Goal: Task Accomplishment & Management: Manage account settings

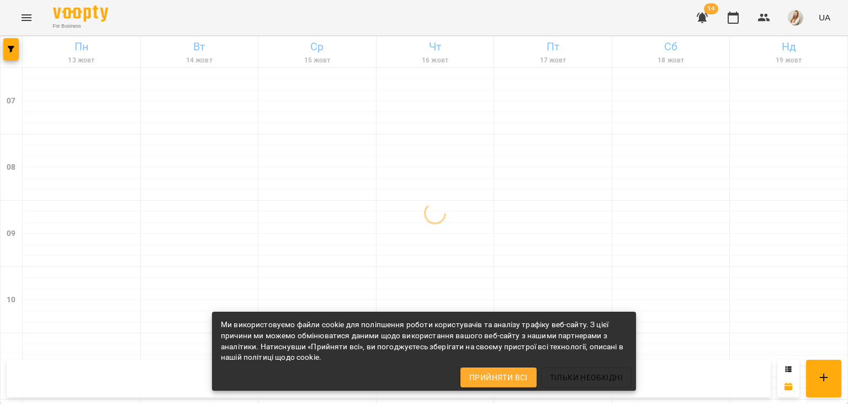
click at [483, 25] on div "For Business 14 UA" at bounding box center [424, 17] width 848 height 35
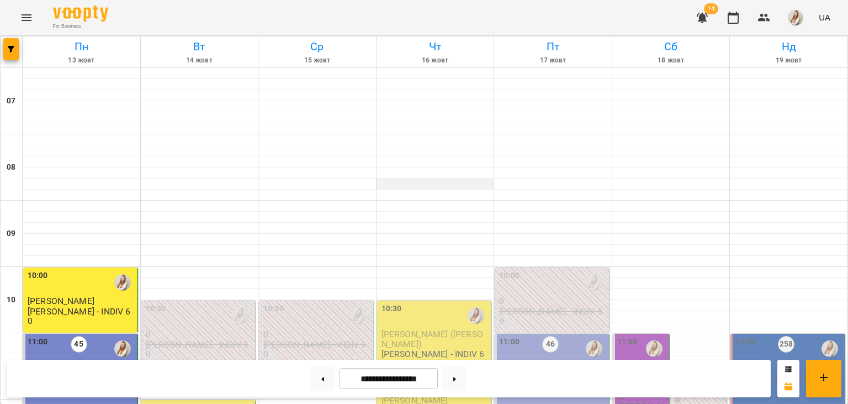
scroll to position [313, 0]
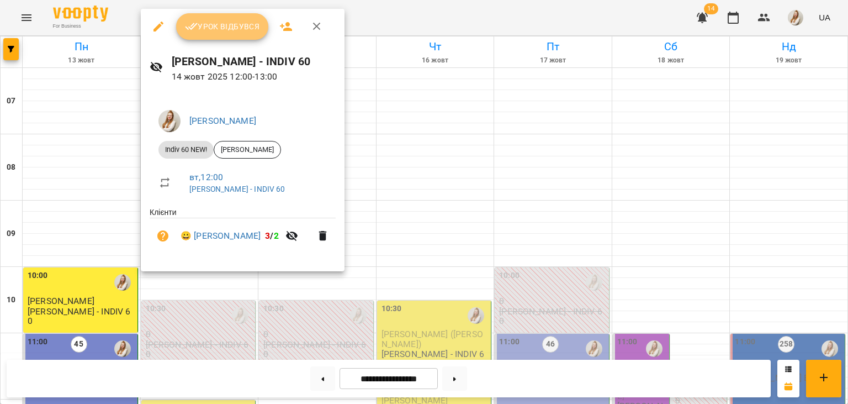
click at [226, 34] on button "Урок відбувся" at bounding box center [222, 26] width 93 height 27
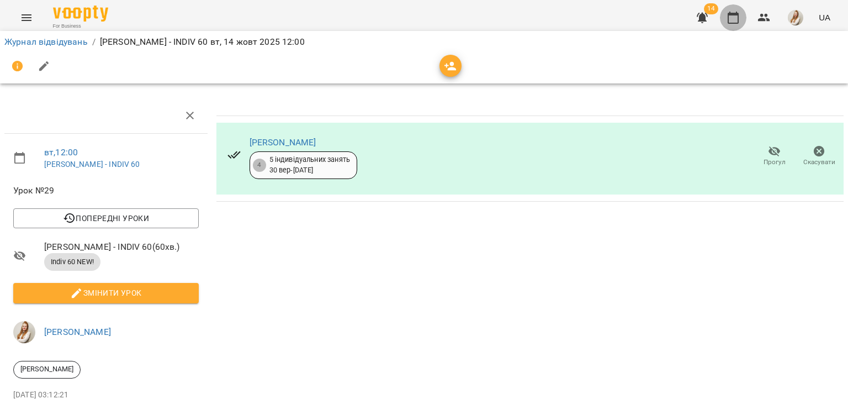
click at [740, 19] on icon "button" at bounding box center [733, 17] width 13 height 13
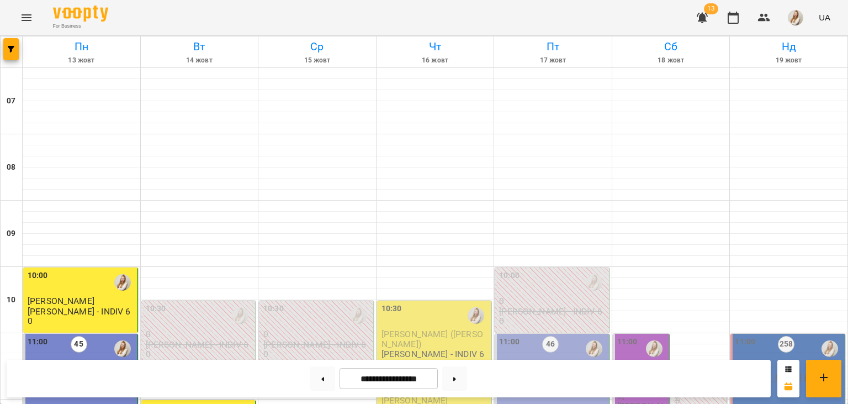
scroll to position [382, 0]
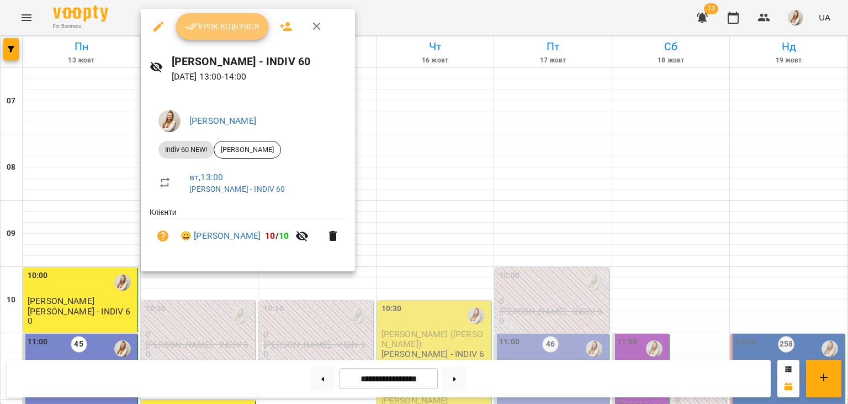
click at [242, 19] on button "Урок відбувся" at bounding box center [222, 26] width 93 height 27
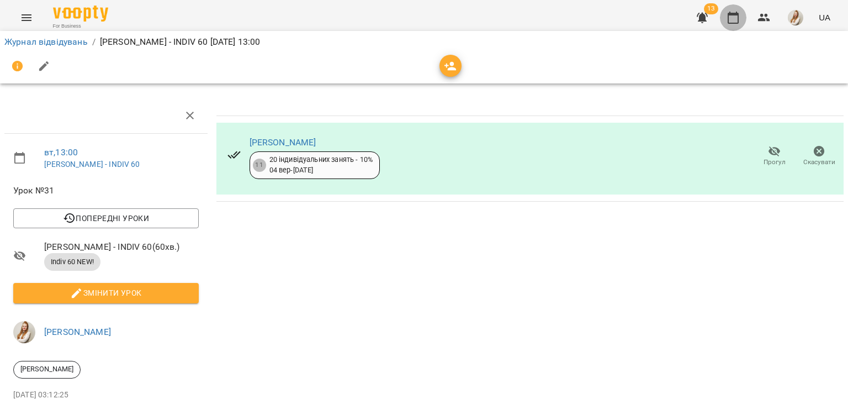
click at [734, 19] on icon "button" at bounding box center [733, 17] width 13 height 13
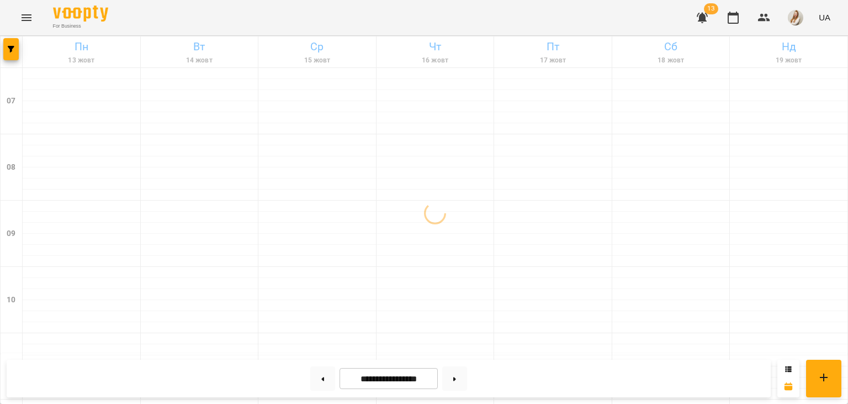
click at [521, 25] on div "For Business 13 UA" at bounding box center [424, 17] width 848 height 35
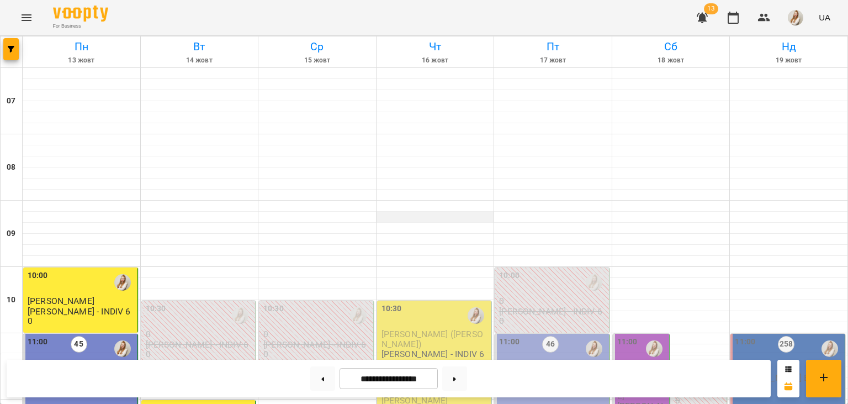
scroll to position [243, 0]
click at [467, 375] on button at bounding box center [454, 378] width 25 height 24
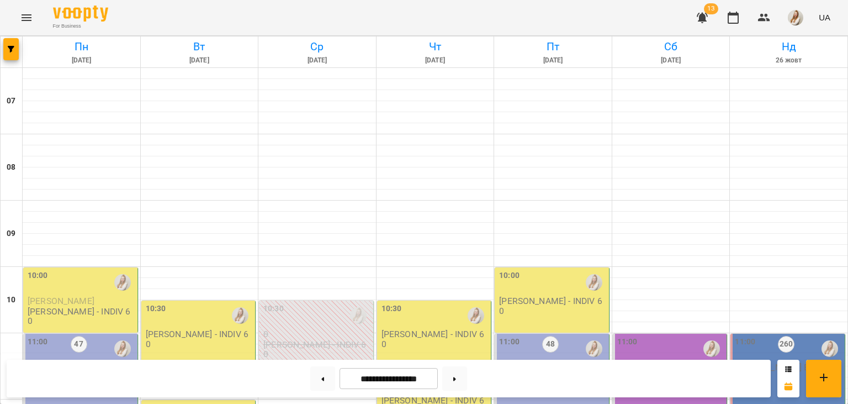
click at [455, 14] on div "For Business 13 UA" at bounding box center [424, 17] width 848 height 35
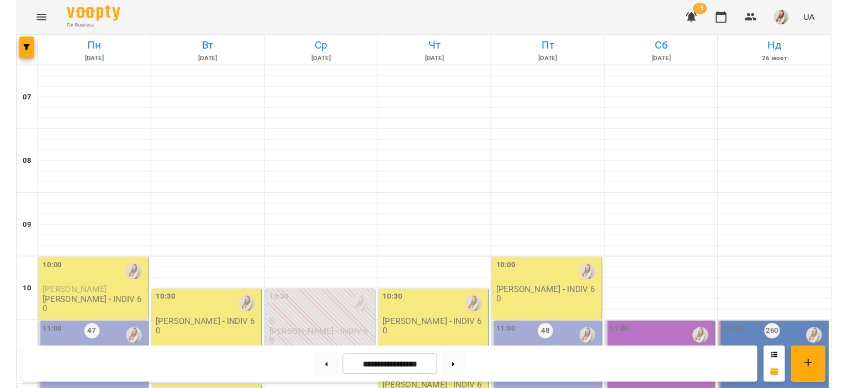
scroll to position [270, 0]
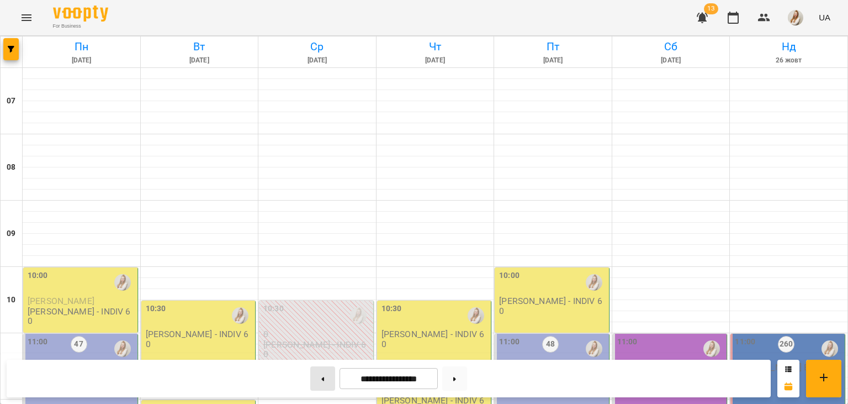
click at [313, 379] on button at bounding box center [322, 378] width 25 height 24
type input "**********"
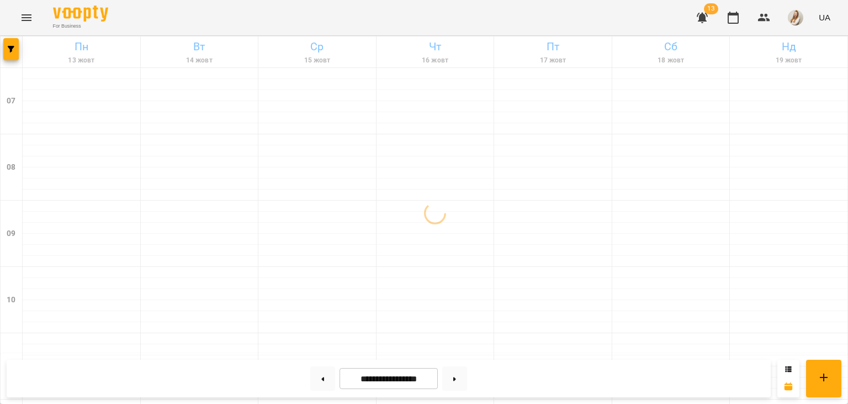
click at [364, 14] on div "For Business 13 UA" at bounding box center [424, 17] width 848 height 35
